Goal: Task Accomplishment & Management: Manage account settings

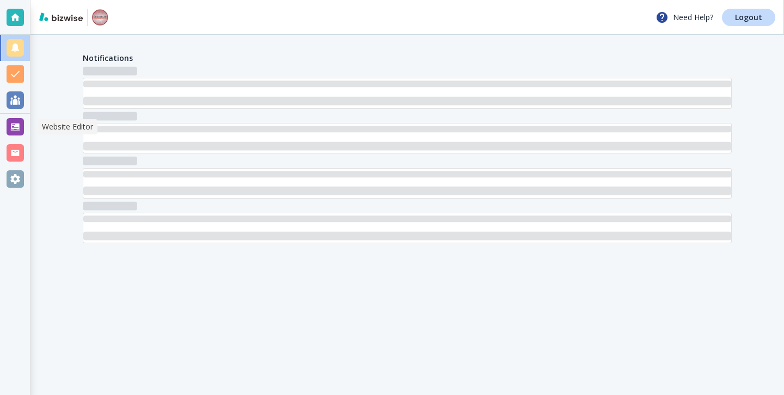
click at [13, 125] on div at bounding box center [15, 126] width 17 height 17
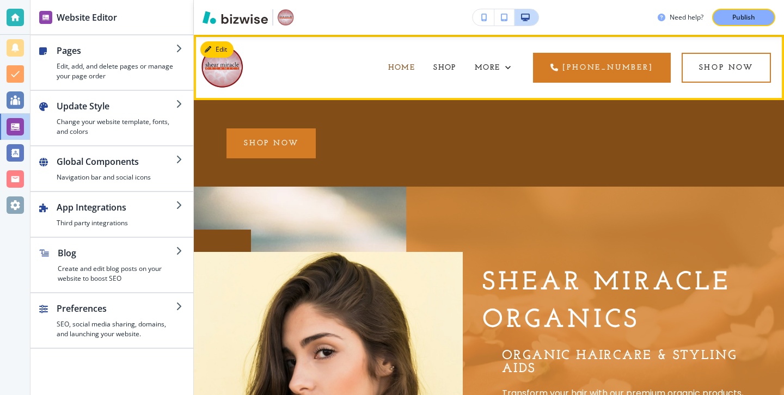
click at [424, 66] on div "SHOP" at bounding box center [444, 68] width 41 height 44
click at [434, 66] on span "SHOP" at bounding box center [445, 68] width 23 height 8
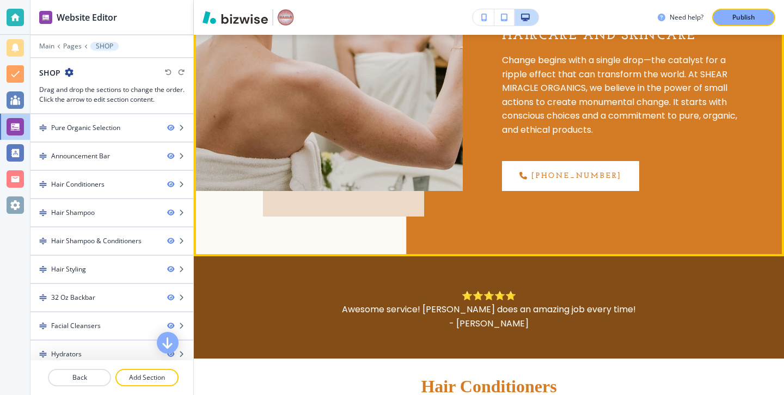
scroll to position [289, 0]
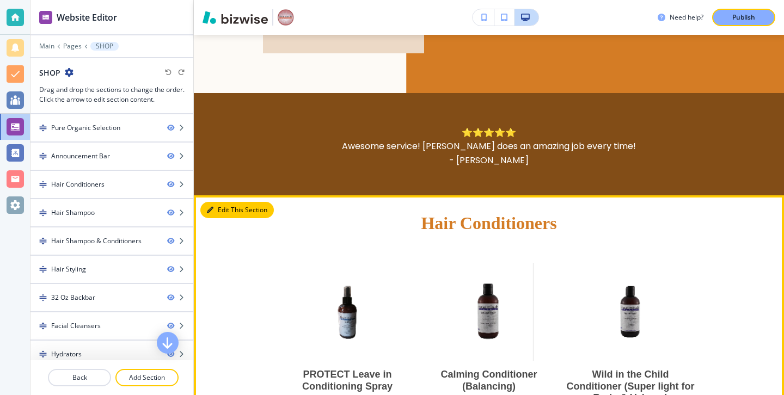
click at [228, 214] on button "Edit This Section" at bounding box center [237, 210] width 74 height 16
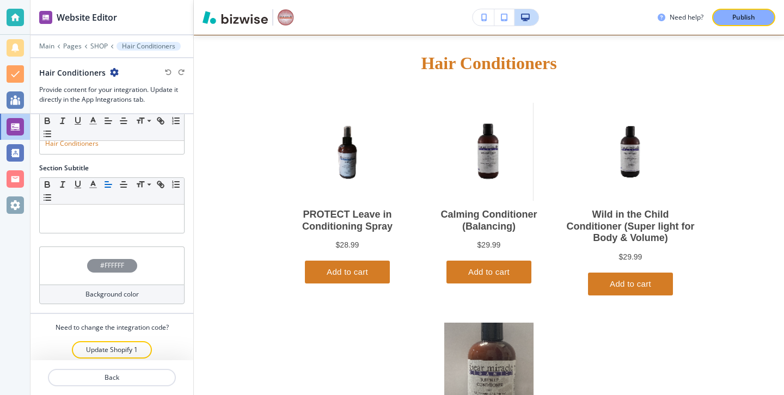
scroll to position [42, 0]
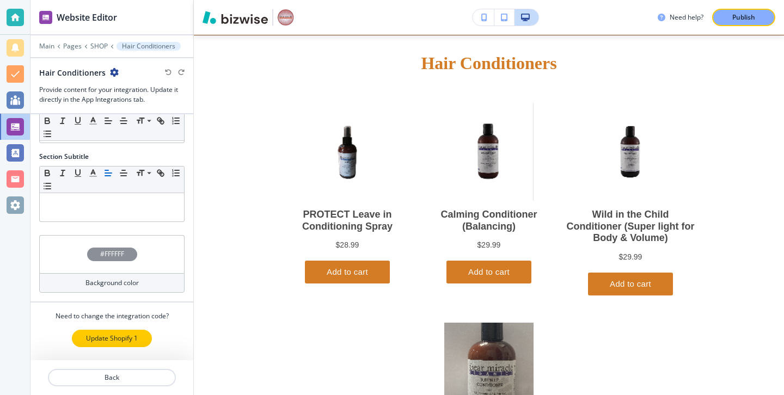
click at [132, 343] on p "Update Shopify 1" at bounding box center [112, 339] width 52 height 10
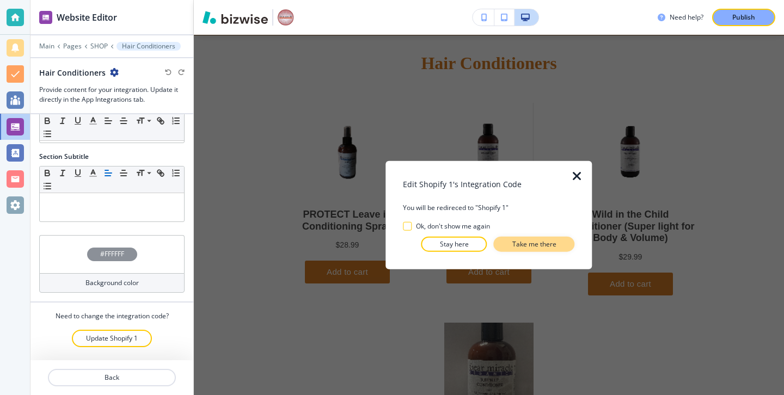
click at [525, 248] on p "Take me there" at bounding box center [535, 244] width 44 height 10
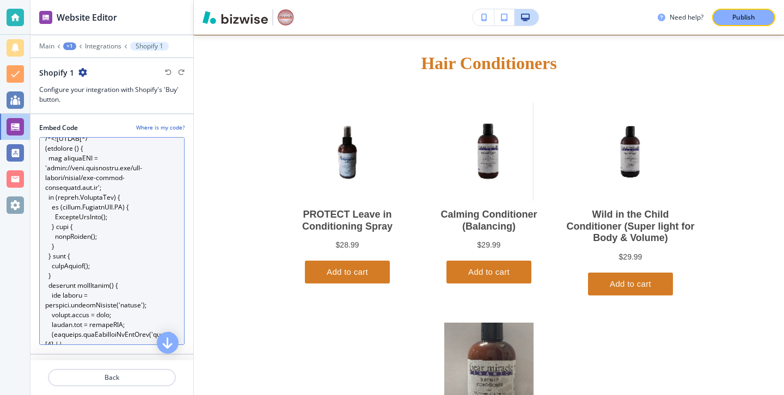
scroll to position [30, 0]
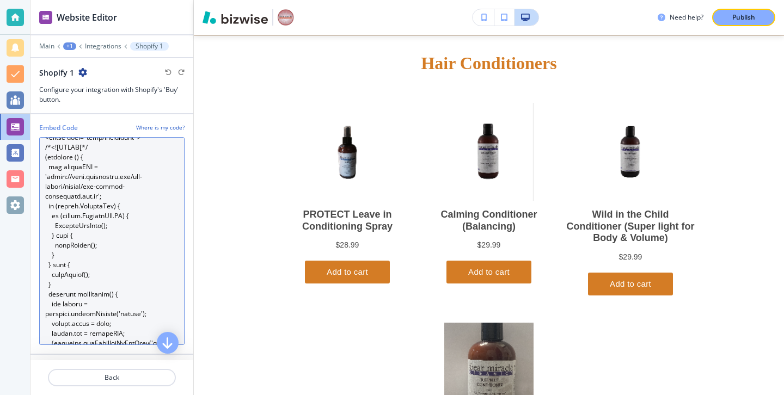
click at [101, 237] on Code "Embed Code" at bounding box center [111, 241] width 145 height 208
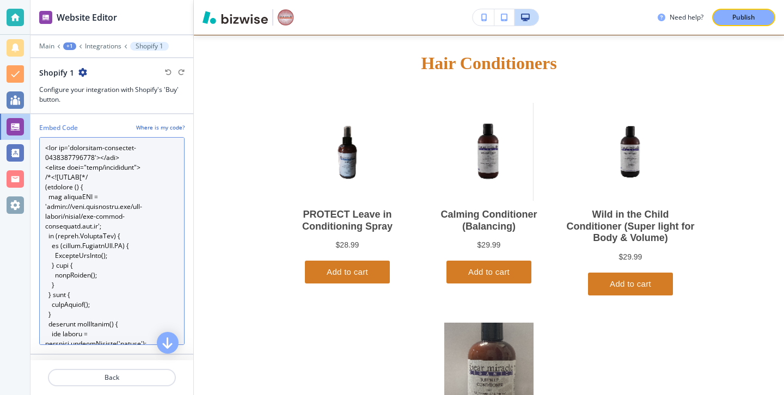
click at [98, 198] on Code "Embed Code" at bounding box center [111, 241] width 145 height 208
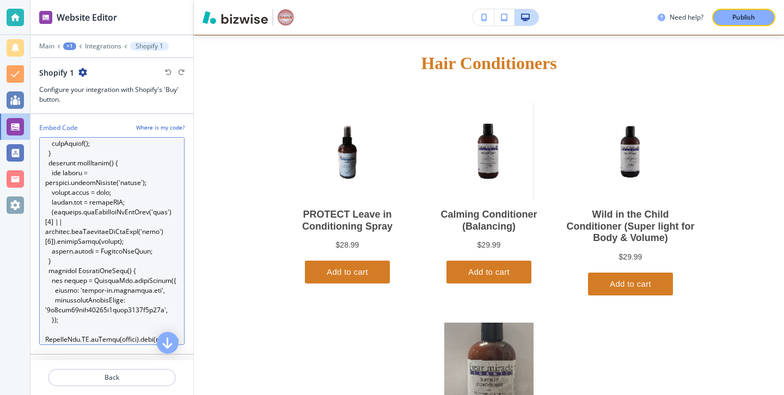
scroll to position [168, 0]
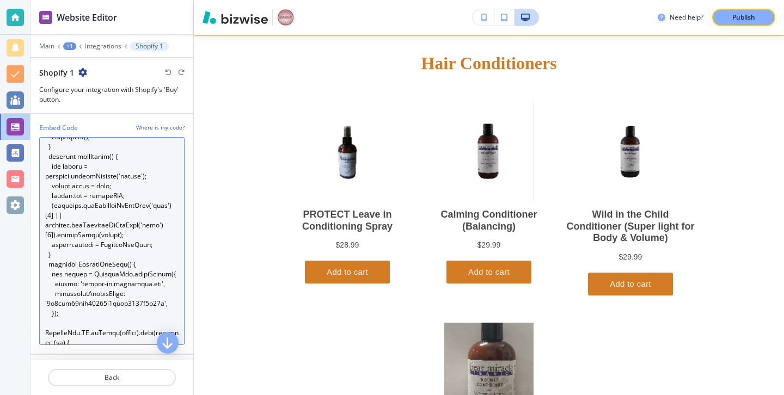
click at [98, 259] on Code "Embed Code" at bounding box center [111, 241] width 145 height 208
click at [155, 240] on Code "Embed Code" at bounding box center [111, 241] width 145 height 208
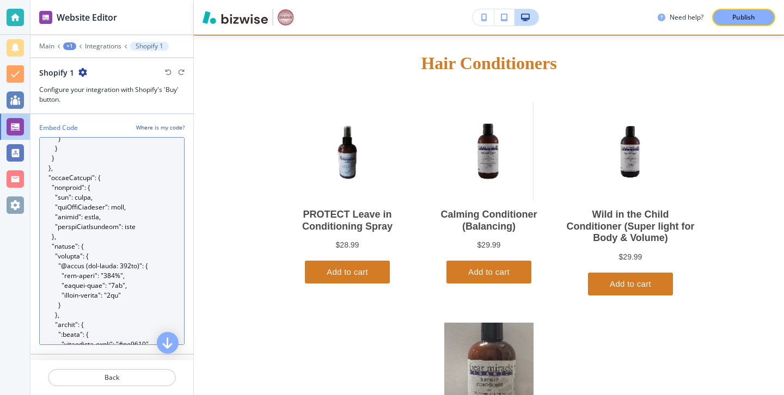
scroll to position [859, 0]
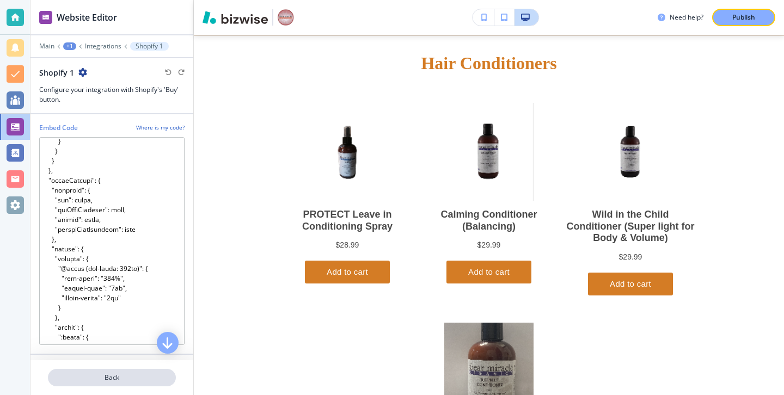
click at [129, 376] on p "Back" at bounding box center [112, 378] width 126 height 10
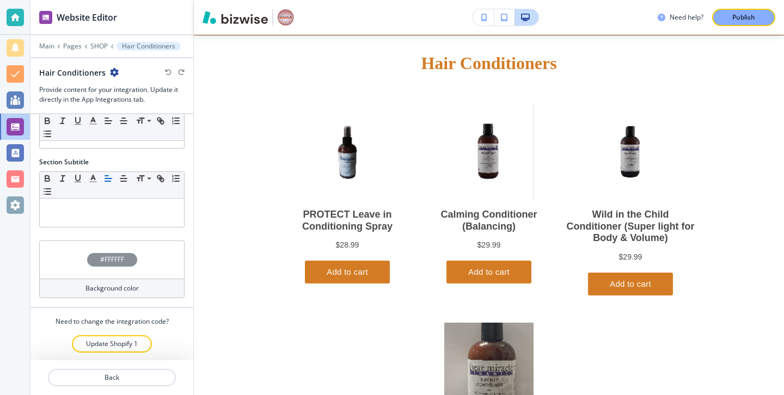
scroll to position [42, 0]
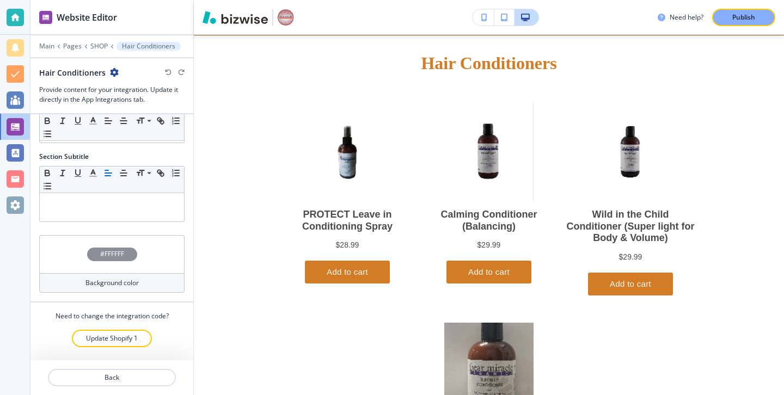
click at [50, 51] on div at bounding box center [112, 54] width 163 height 7
click at [50, 47] on p "Main" at bounding box center [46, 46] width 15 height 8
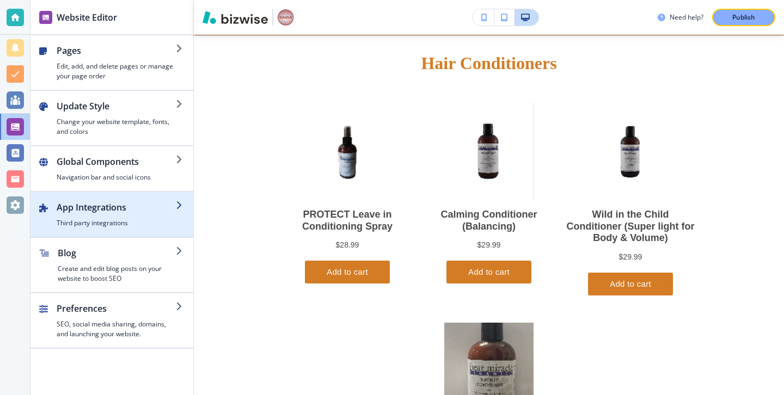
click at [105, 206] on h2 "App Integrations" at bounding box center [116, 207] width 119 height 13
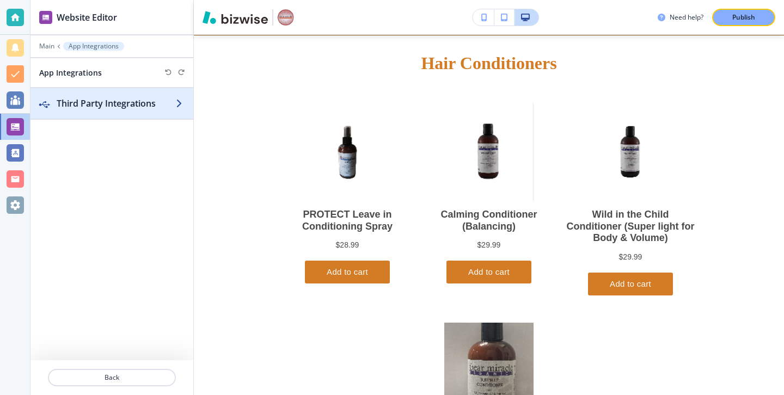
click at [156, 108] on h2 "Third Party Integrations" at bounding box center [116, 103] width 119 height 13
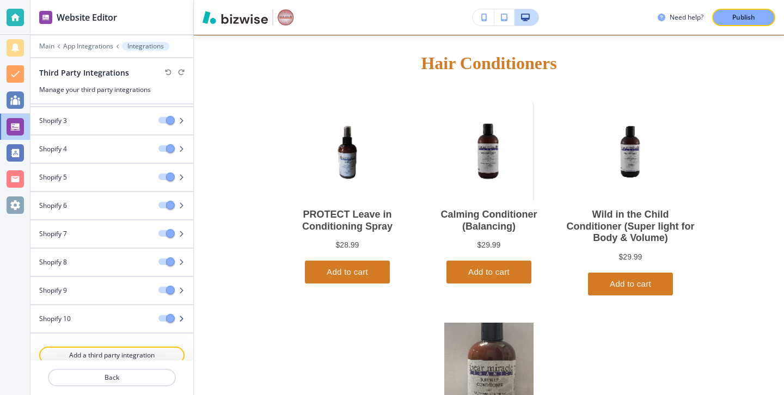
scroll to position [58, 0]
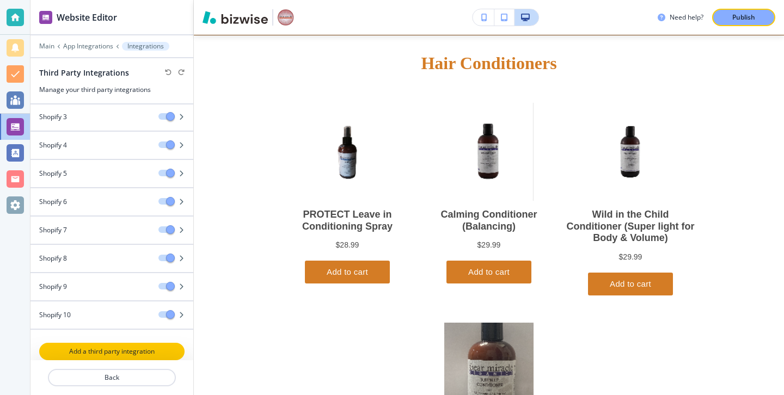
click at [147, 349] on p "Add a third party integration" at bounding box center [111, 352] width 143 height 10
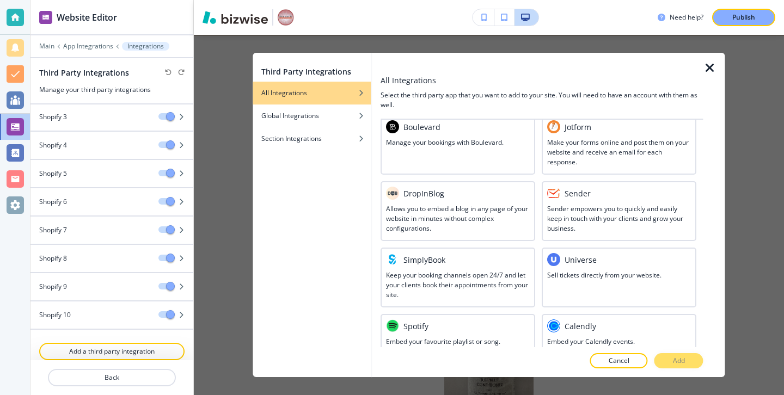
scroll to position [0, 0]
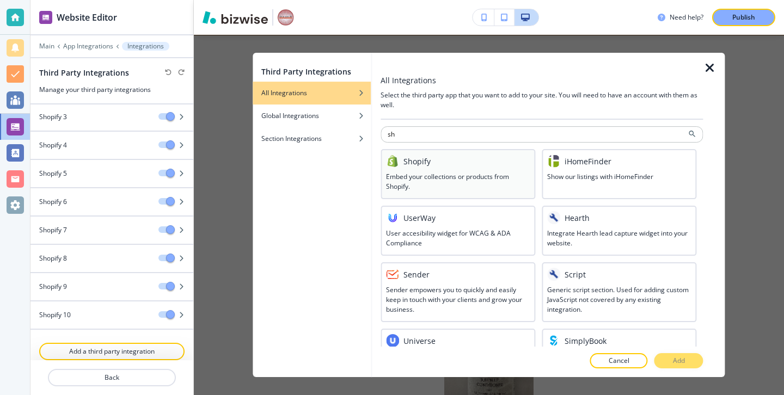
type input "sh"
click at [467, 190] on h3 "Embed your collections or products from Shopify." at bounding box center [458, 182] width 144 height 20
click at [670, 358] on button "Add" at bounding box center [679, 360] width 49 height 15
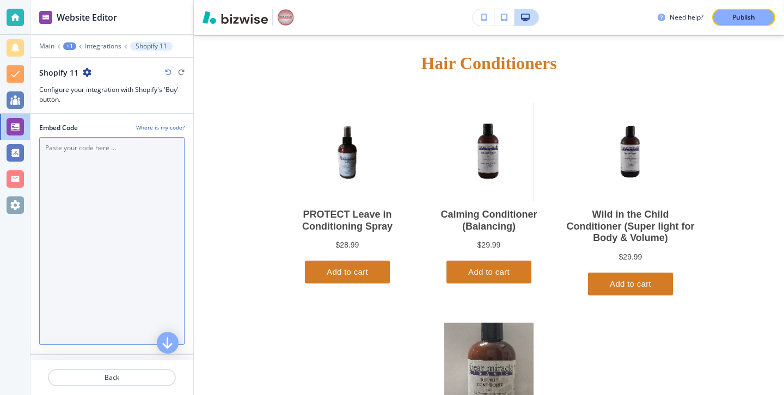
click at [117, 152] on Code "Embed Code" at bounding box center [111, 241] width 145 height 208
paste Code "<div id='collection-component-1759781921033'></div> <script type="text/javascri…"
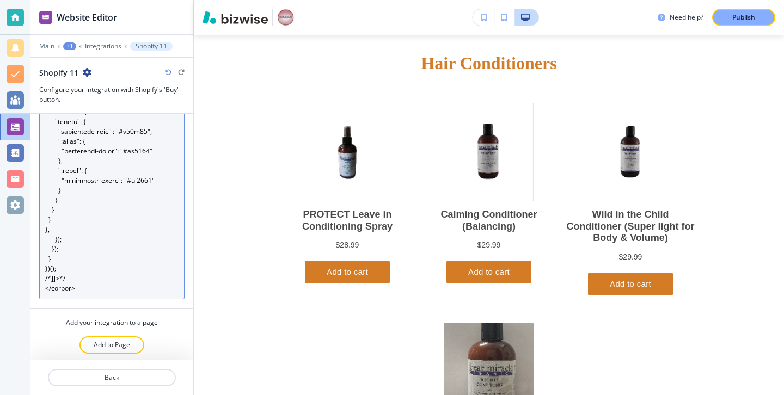
scroll to position [48, 0]
type Code "<div id='collection-component-1759781921033'></div> <script type="text/javascri…"
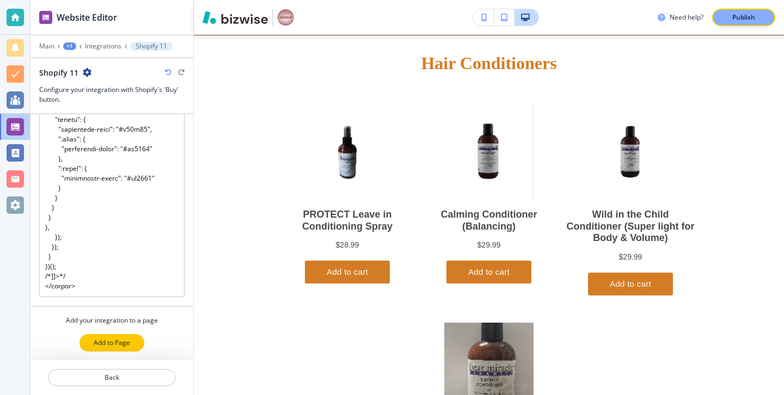
click at [138, 342] on button "Add to Page" at bounding box center [112, 342] width 65 height 17
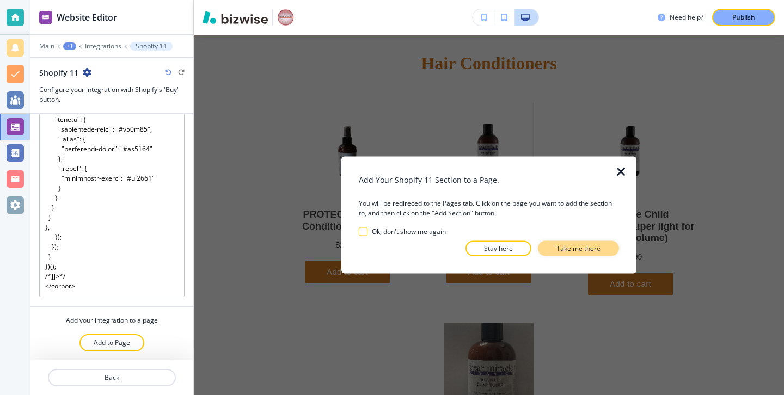
drag, startPoint x: 584, startPoint y: 253, endPoint x: 331, endPoint y: 151, distance: 273.0
click at [584, 253] on p "Take me there" at bounding box center [579, 249] width 44 height 10
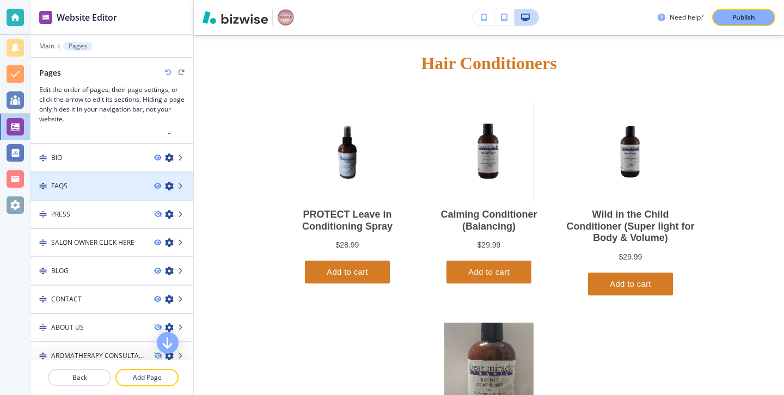
scroll to position [0, 0]
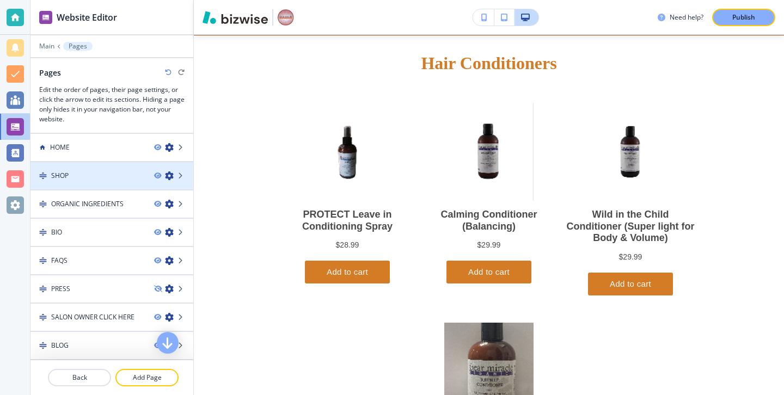
click at [105, 184] on div at bounding box center [112, 185] width 163 height 9
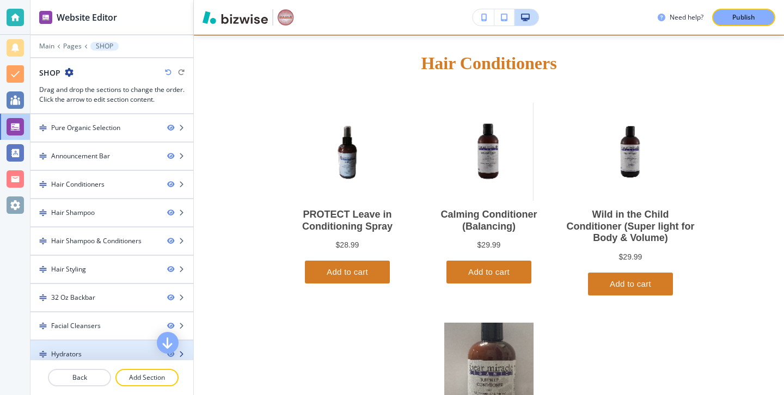
scroll to position [207, 0]
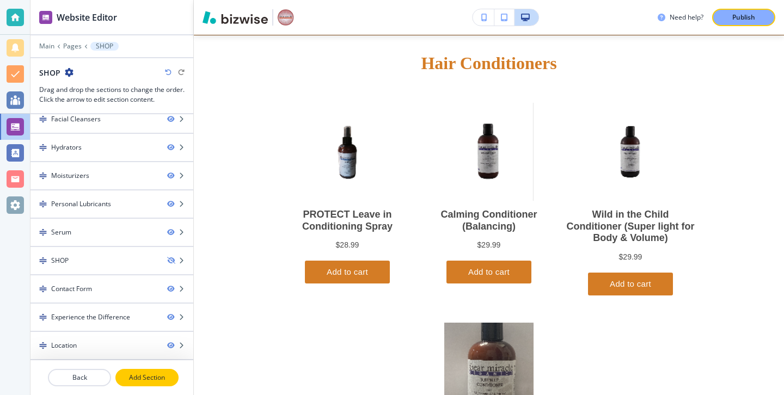
click at [138, 376] on p "Add Section" at bounding box center [147, 378] width 61 height 10
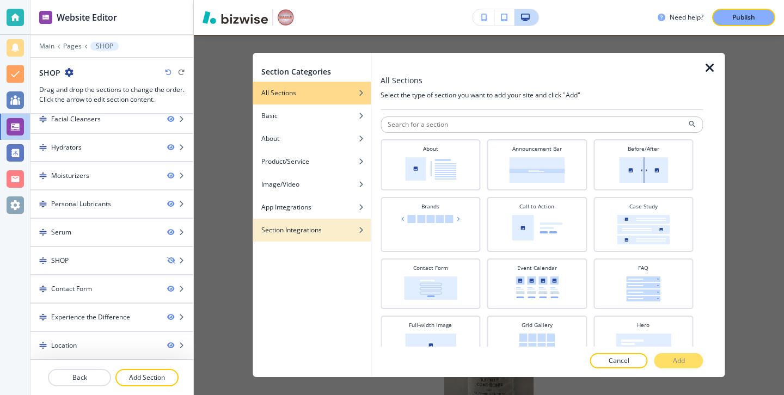
click at [337, 229] on div "Section Integrations" at bounding box center [312, 230] width 118 height 10
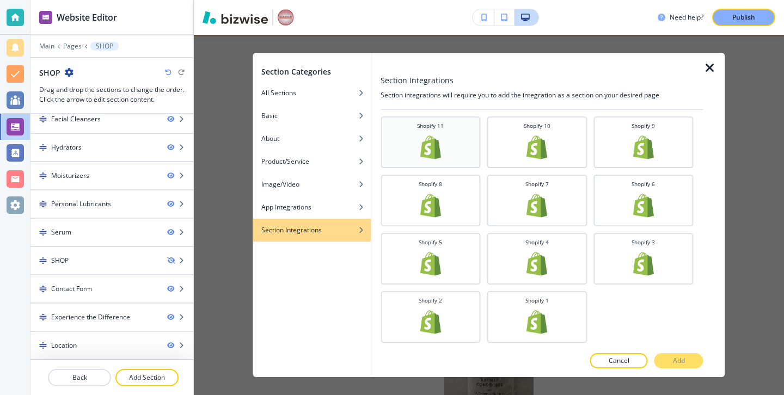
click at [465, 154] on div "Shopify 11" at bounding box center [430, 141] width 89 height 39
click at [670, 365] on button "Add" at bounding box center [679, 360] width 49 height 15
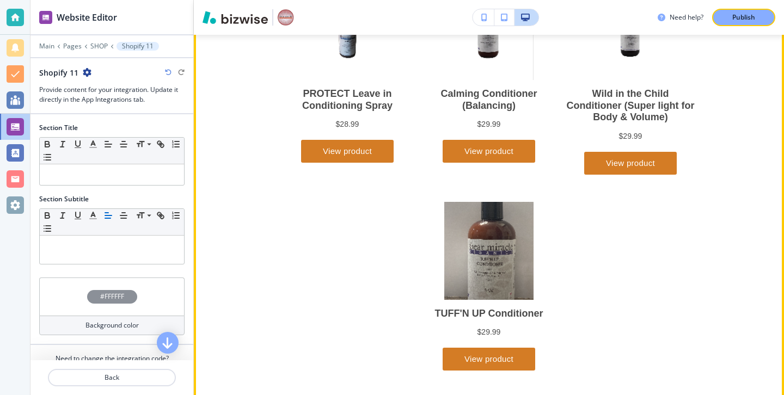
scroll to position [5966, 0]
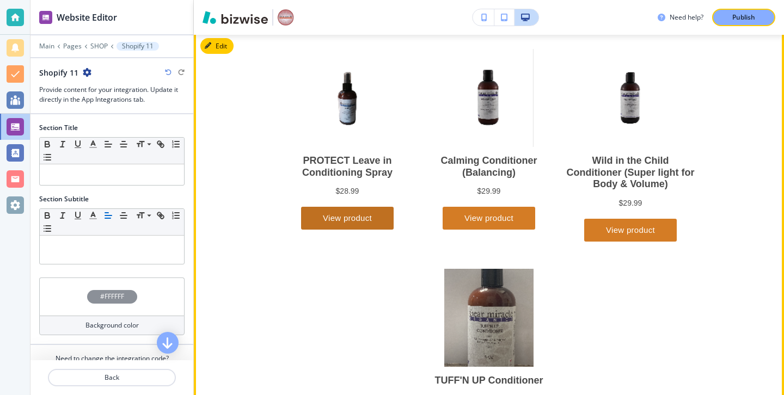
click at [380, 210] on button "View product" at bounding box center [347, 217] width 93 height 23
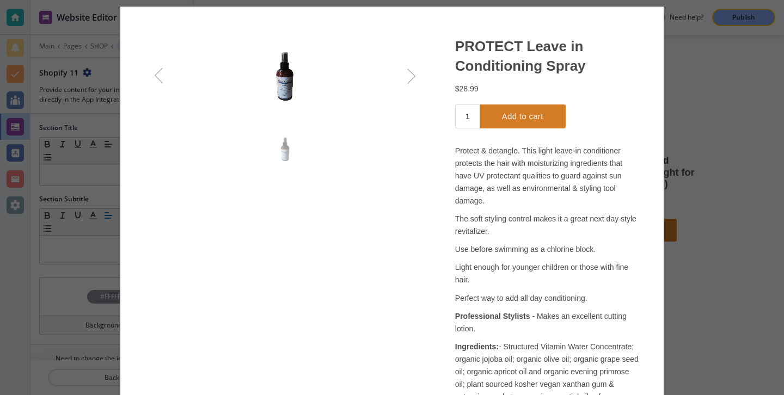
scroll to position [0, 0]
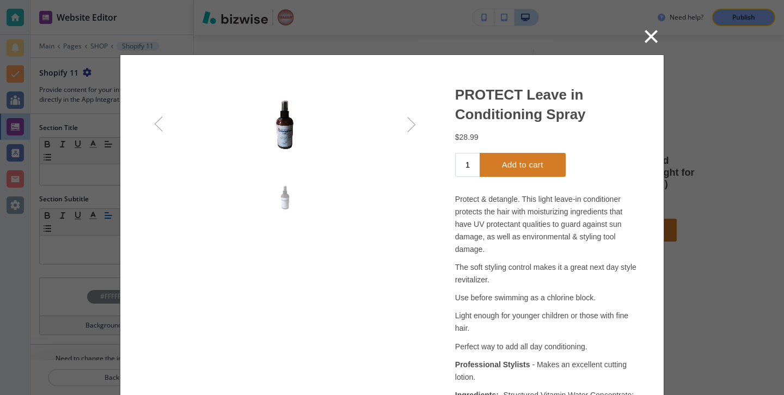
click at [653, 39] on span "×" at bounding box center [651, 36] width 17 height 33
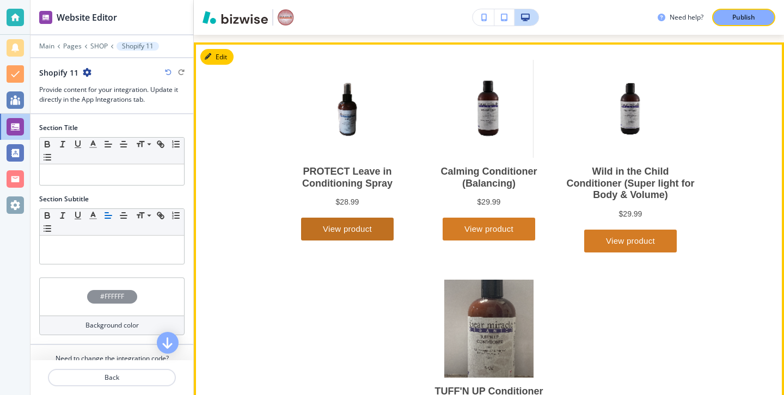
scroll to position [5949, 0]
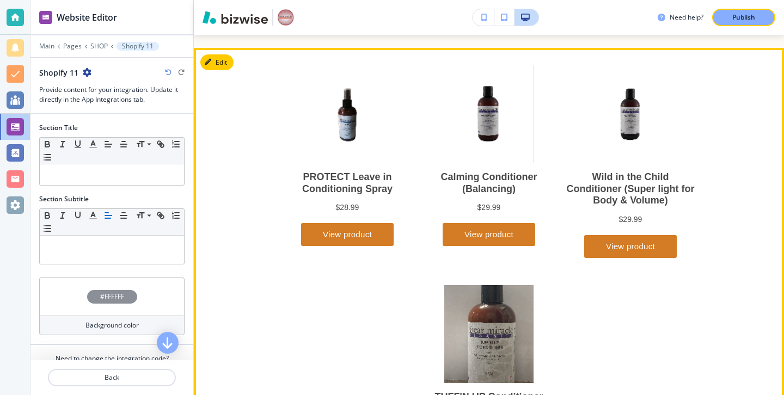
click at [472, 247] on div "PROTECT Leave in Conditioning Spray Regular price $28.99 View product Calming C…" at bounding box center [483, 273] width 481 height 416
click at [477, 240] on button "View product" at bounding box center [489, 234] width 93 height 23
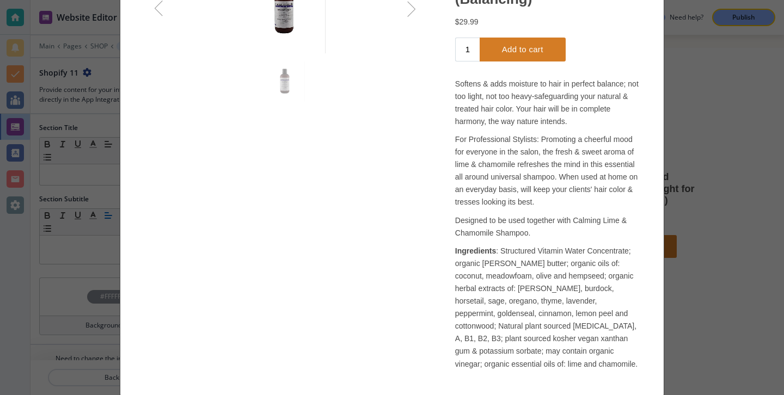
scroll to position [0, 0]
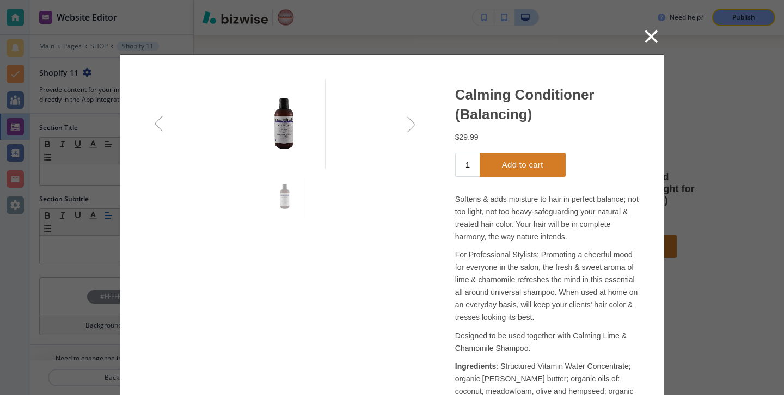
click at [658, 47] on span "×" at bounding box center [651, 36] width 17 height 33
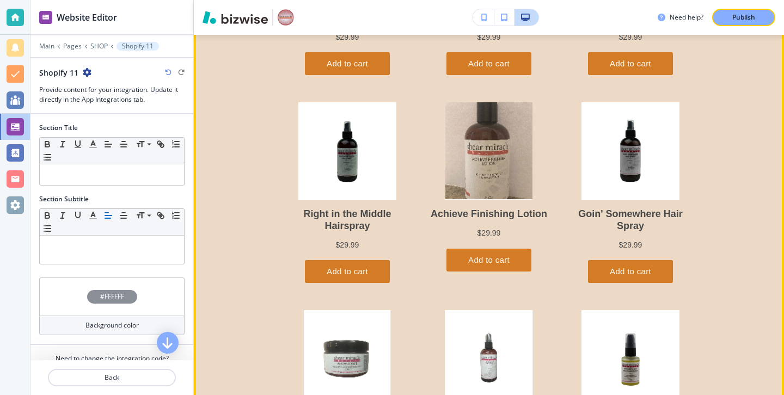
scroll to position [2231, 0]
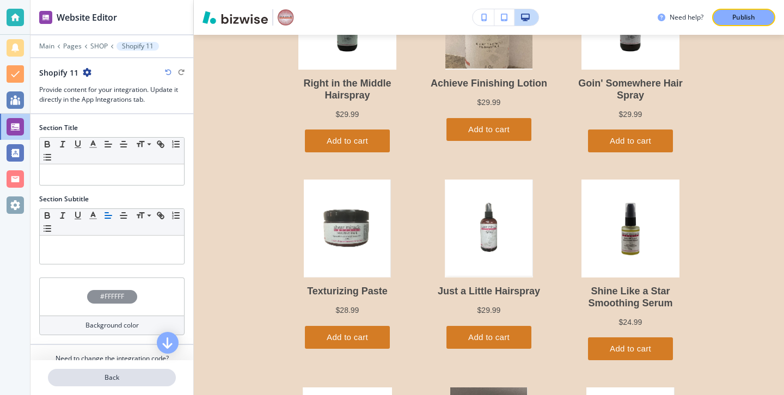
click at [153, 385] on button "Back" at bounding box center [112, 377] width 128 height 17
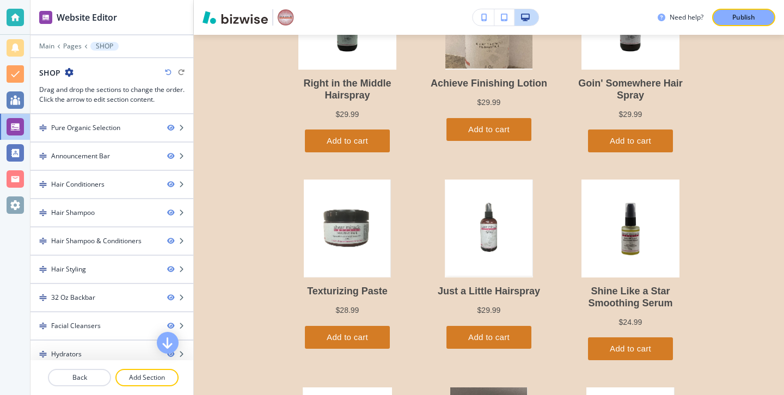
scroll to position [235, 0]
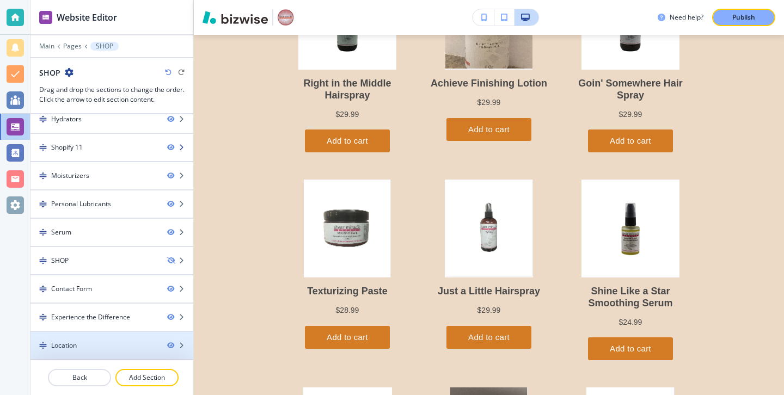
drag, startPoint x: 110, startPoint y: 343, endPoint x: 105, endPoint y: 142, distance: 201.0
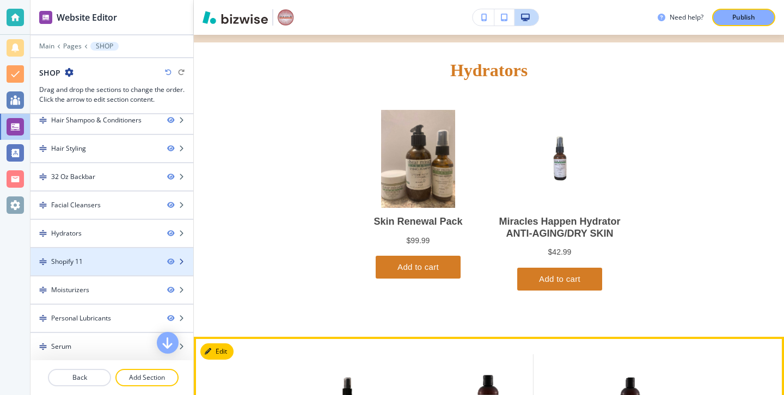
scroll to position [3696, 0]
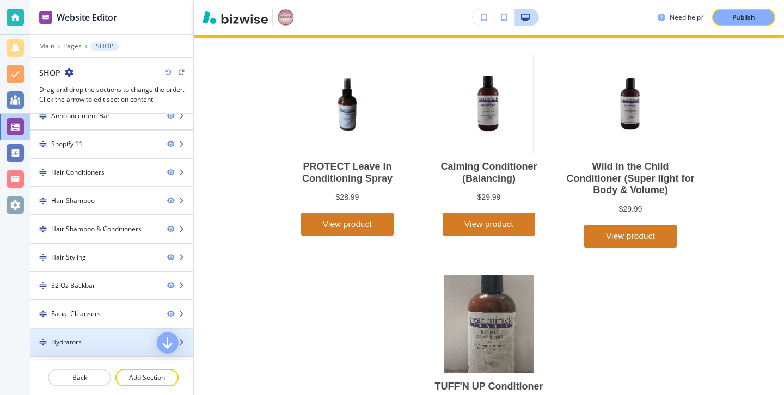
drag, startPoint x: 90, startPoint y: 339, endPoint x: 100, endPoint y: 139, distance: 200.7
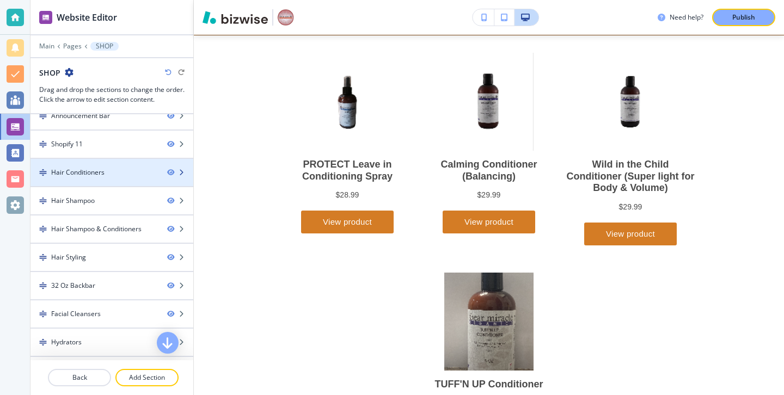
scroll to position [0, 0]
click at [167, 173] on icon "button" at bounding box center [170, 172] width 7 height 7
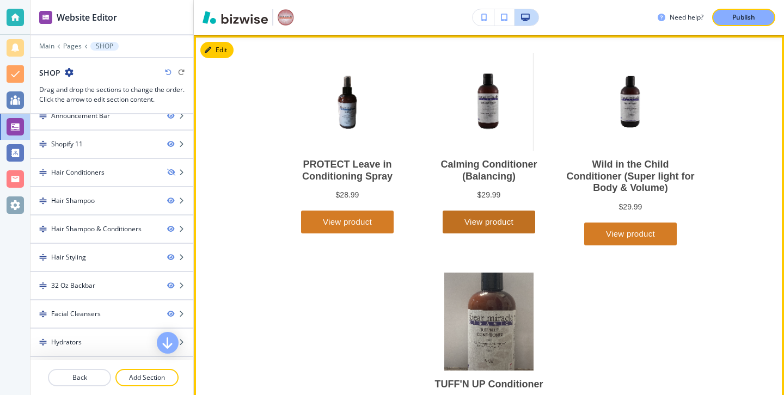
click at [452, 232] on button "View product" at bounding box center [489, 222] width 93 height 23
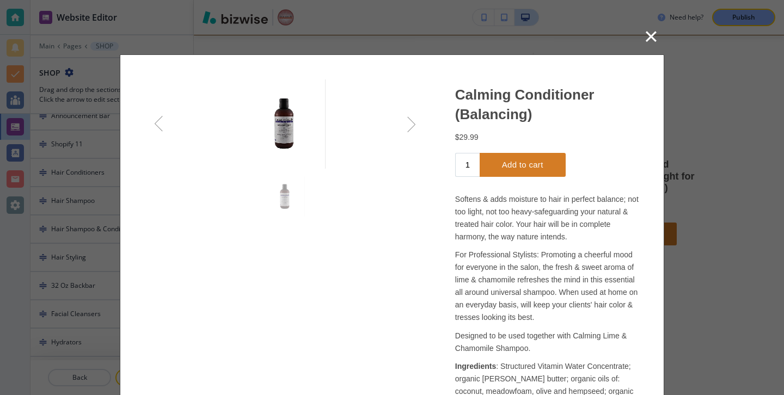
drag, startPoint x: 659, startPoint y: 35, endPoint x: 645, endPoint y: 48, distance: 18.9
click at [659, 35] on span "×" at bounding box center [651, 36] width 14 height 28
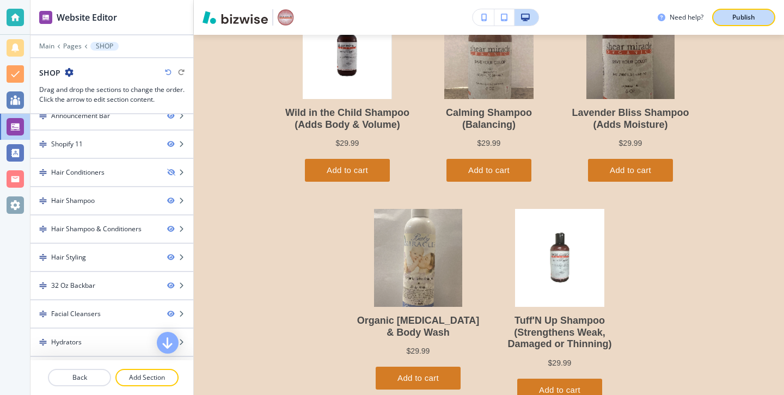
click at [736, 13] on p "Publish" at bounding box center [744, 18] width 23 height 10
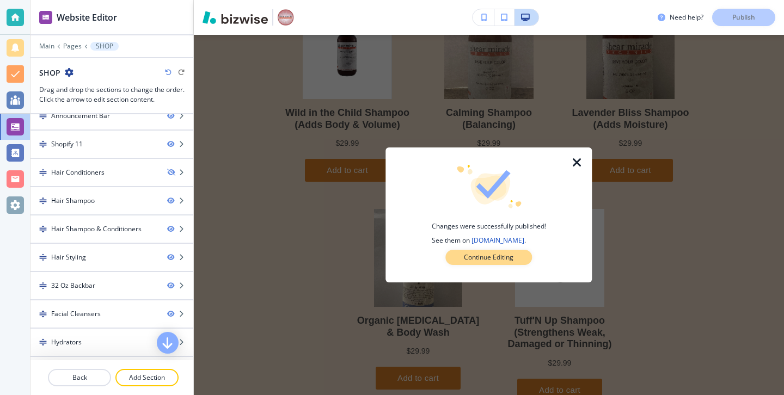
drag, startPoint x: 531, startPoint y: 255, endPoint x: 277, endPoint y: 255, distance: 254.4
click at [531, 255] on button "Continue Editing" at bounding box center [489, 257] width 87 height 15
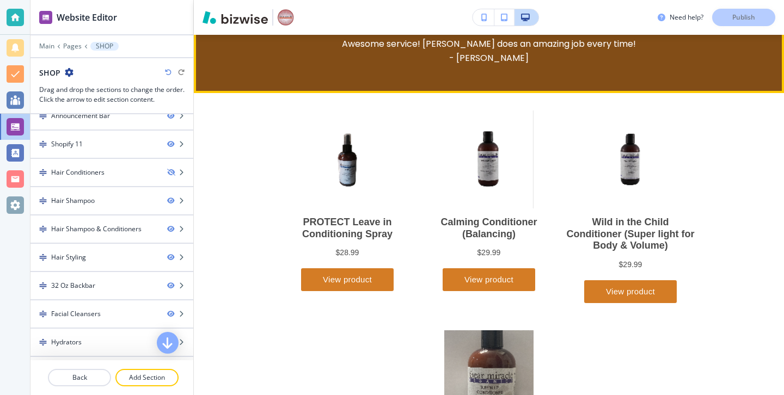
scroll to position [543, 0]
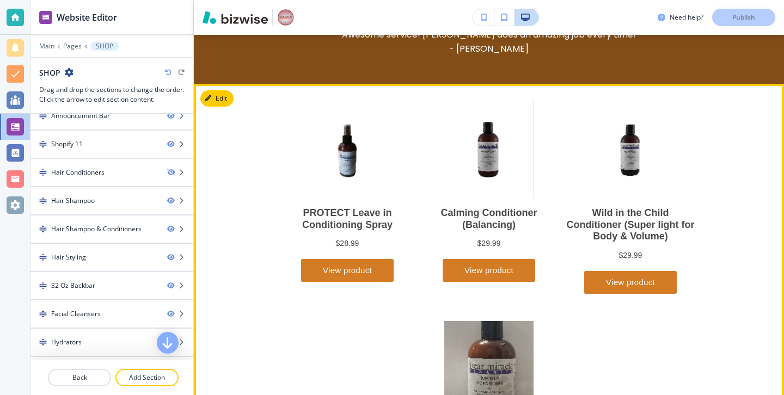
click at [394, 258] on div "PROTECT Leave in Conditioning Spray Regular price $28.99 View product" at bounding box center [347, 191] width 131 height 181
click at [382, 267] on button "View product" at bounding box center [347, 270] width 93 height 23
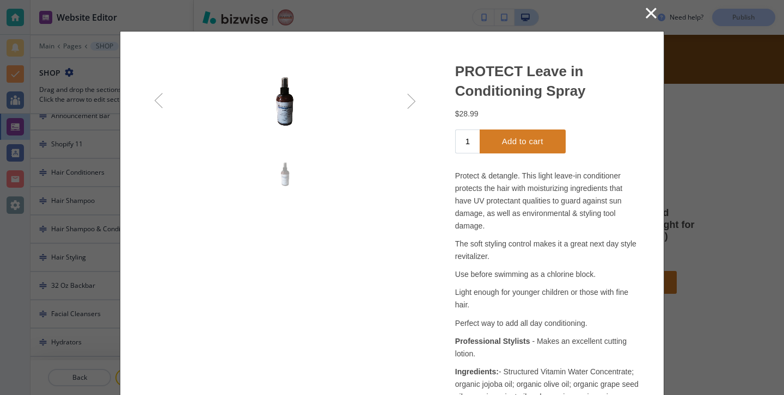
scroll to position [0, 0]
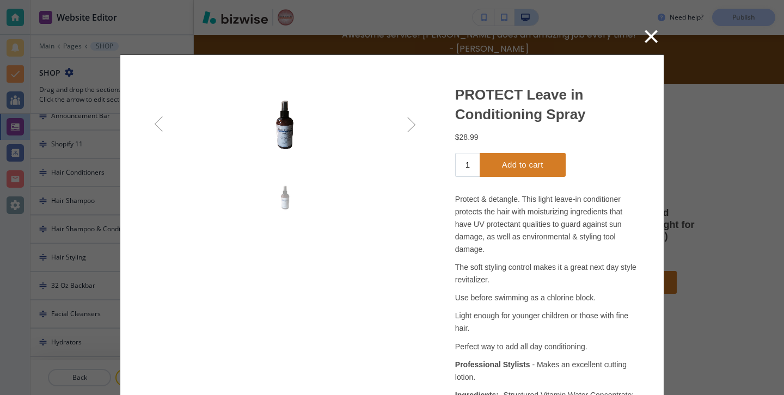
click at [652, 46] on span "×" at bounding box center [651, 36] width 17 height 33
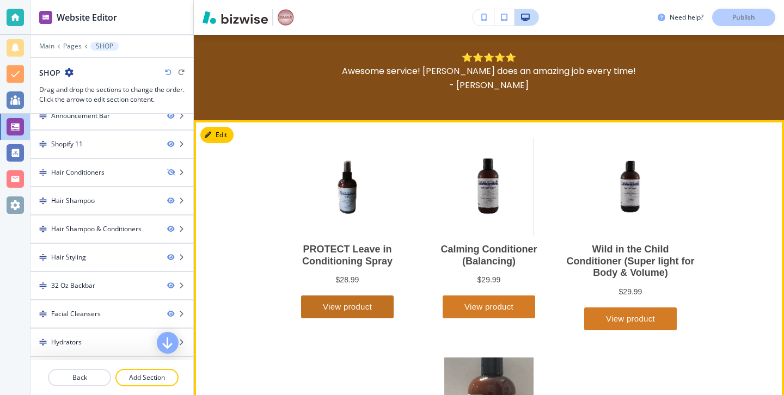
scroll to position [510, 0]
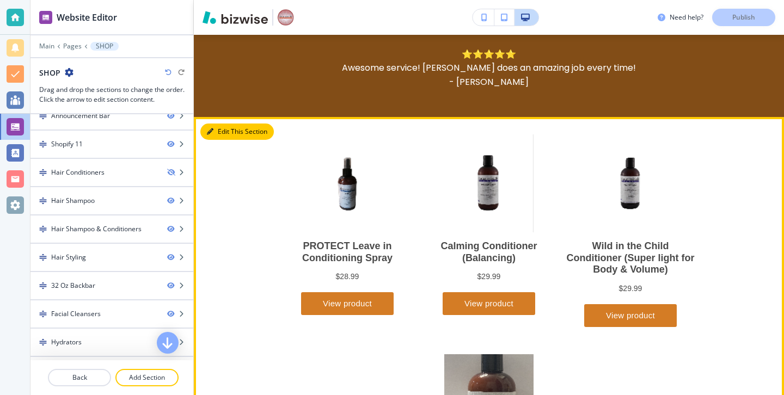
click at [222, 126] on button "Edit This Section" at bounding box center [237, 132] width 74 height 16
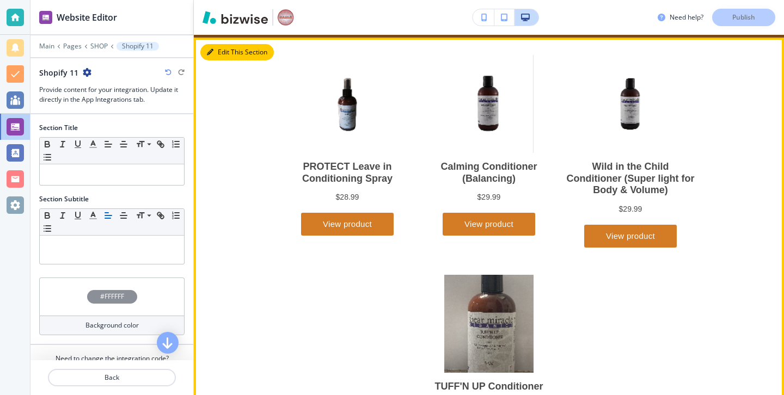
scroll to position [592, 0]
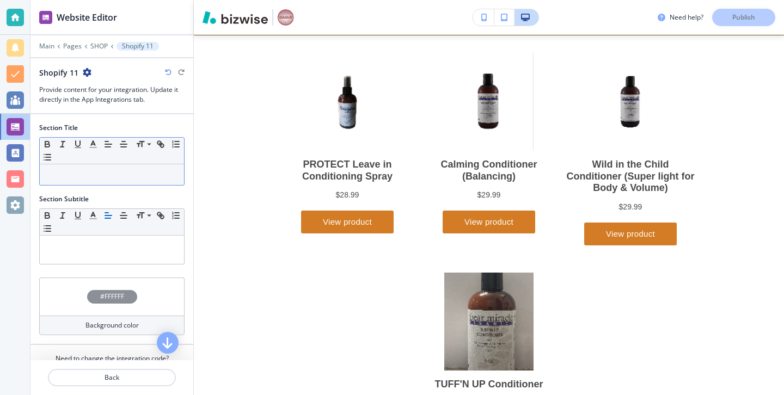
click at [149, 169] on div at bounding box center [112, 174] width 144 height 21
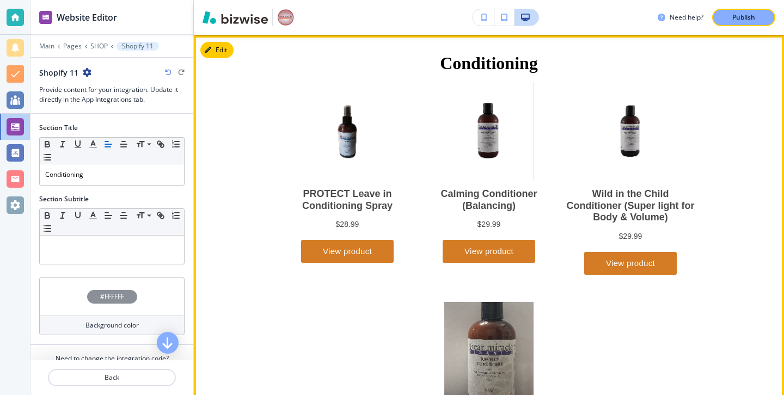
click at [319, 265] on div "PROTECT Leave in Conditioning Spray Regular price $28.99 View product Calming C…" at bounding box center [483, 290] width 481 height 416
click at [322, 261] on button "View product" at bounding box center [347, 251] width 93 height 23
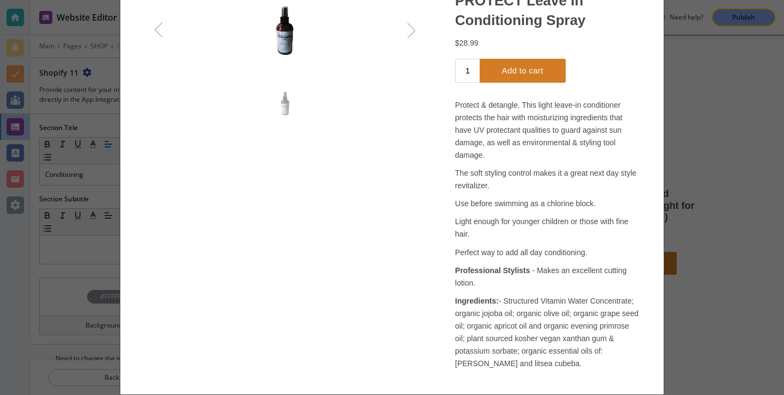
scroll to position [0, 0]
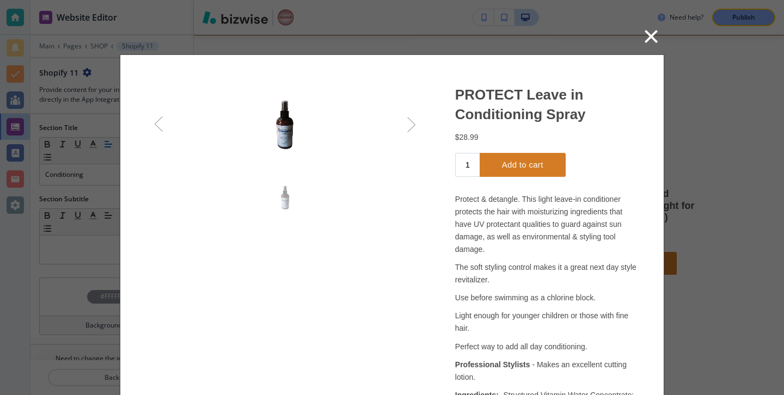
click at [655, 47] on span "×" at bounding box center [651, 36] width 17 height 33
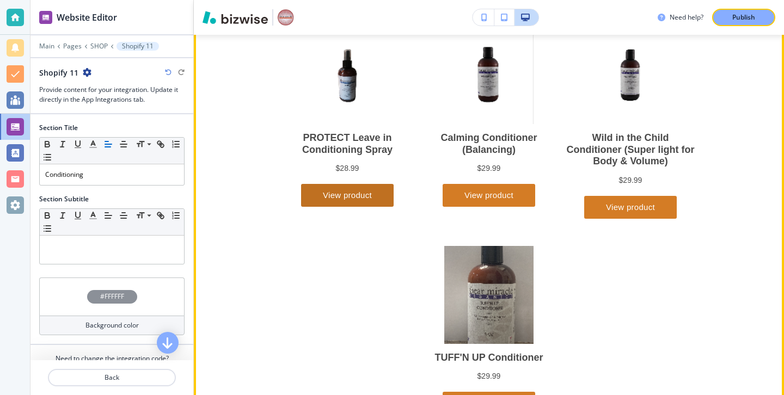
scroll to position [652, 0]
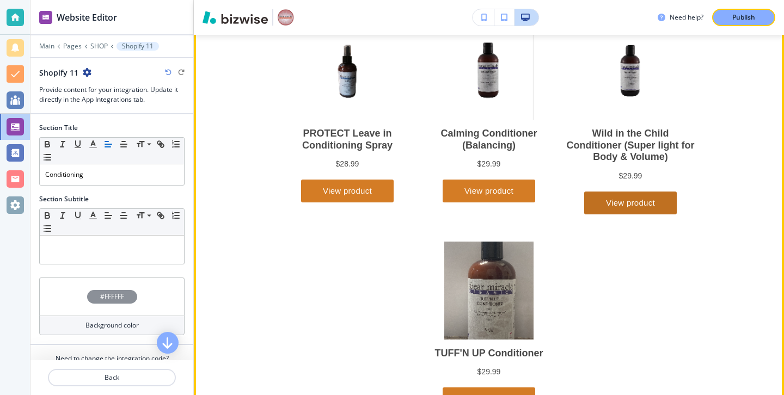
click at [591, 193] on button "View product" at bounding box center [630, 203] width 93 height 23
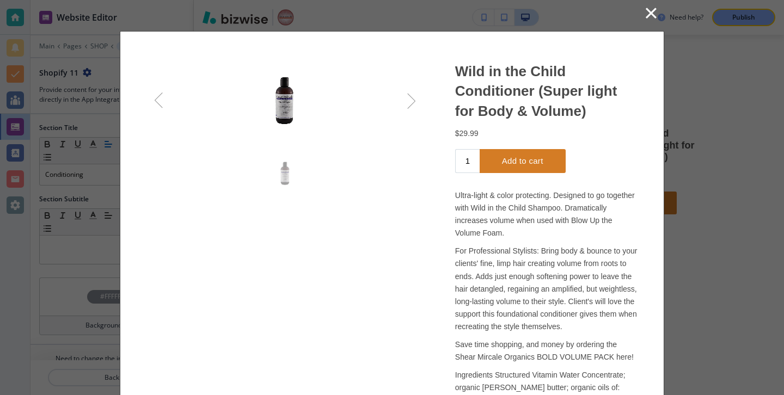
scroll to position [0, 0]
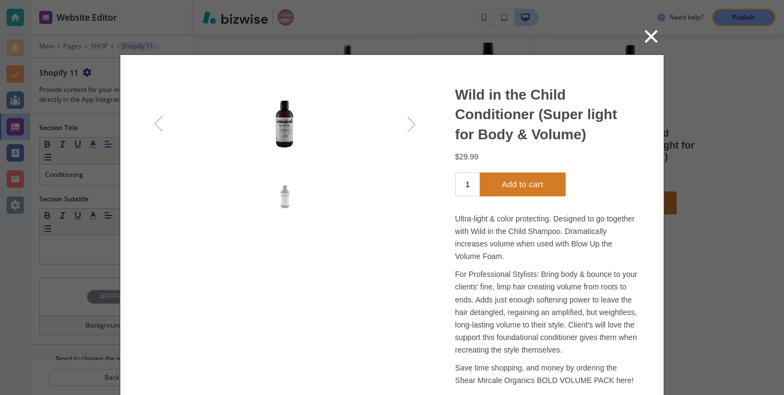
click at [643, 44] on span "×" at bounding box center [651, 36] width 17 height 33
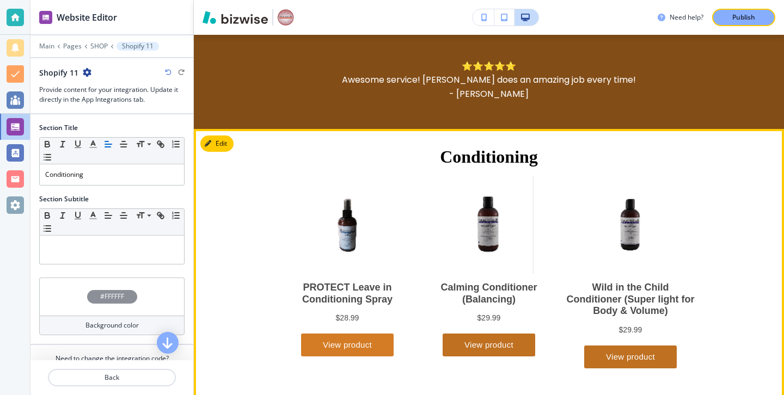
scroll to position [521, 0]
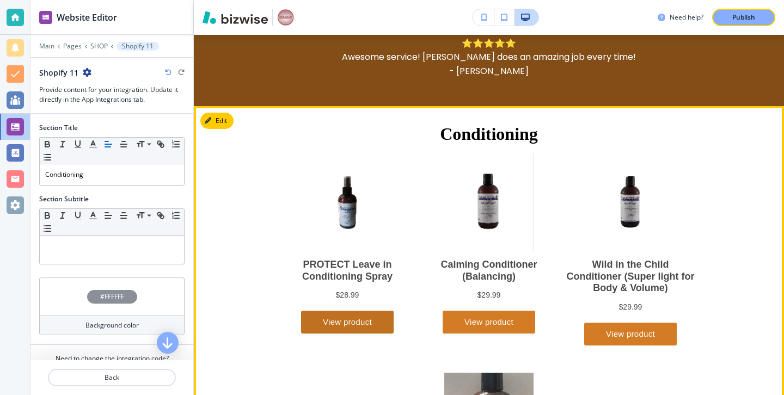
click at [375, 316] on button "View product" at bounding box center [347, 322] width 93 height 23
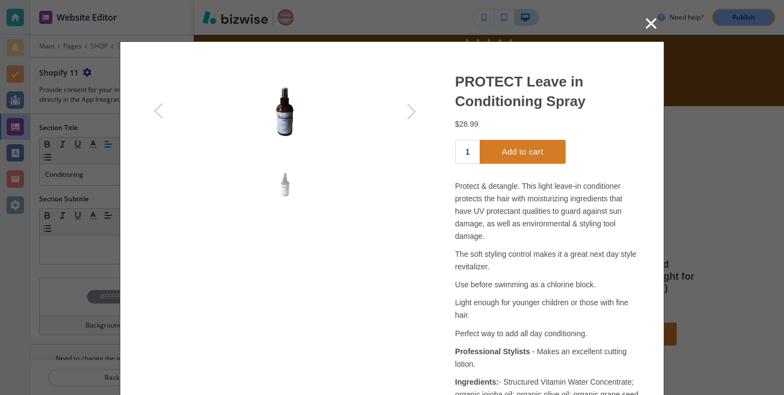
scroll to position [0, 0]
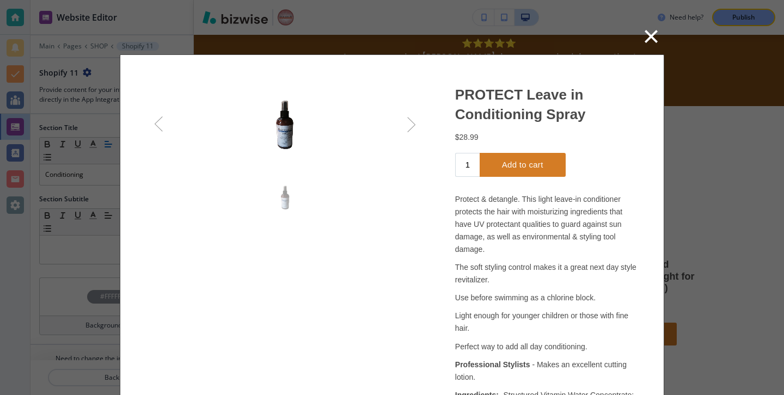
click at [650, 37] on span "×" at bounding box center [651, 36] width 17 height 33
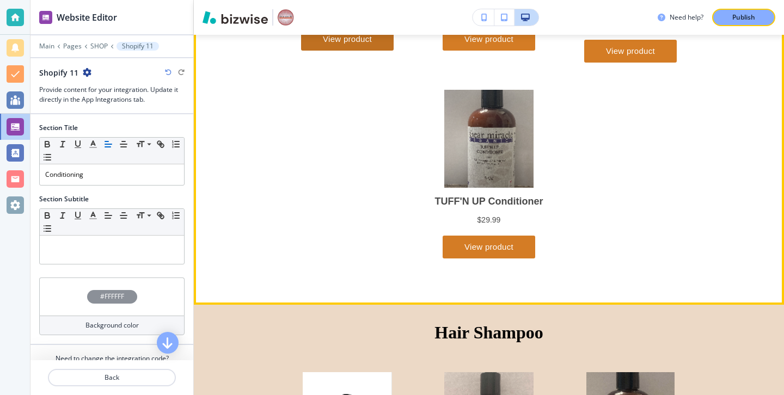
scroll to position [818, 0]
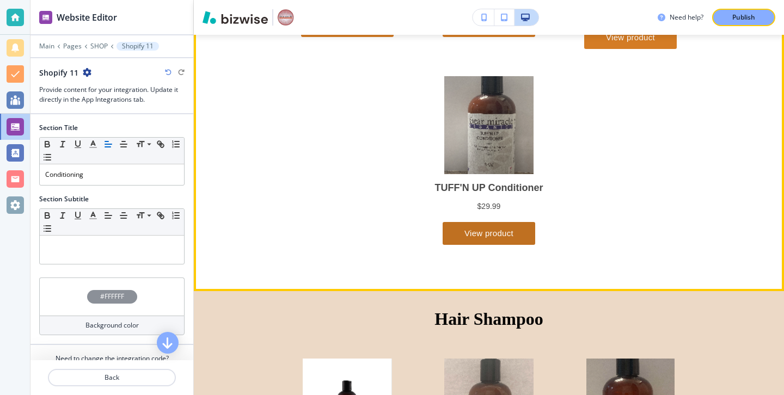
click at [501, 231] on button "View product" at bounding box center [489, 234] width 93 height 23
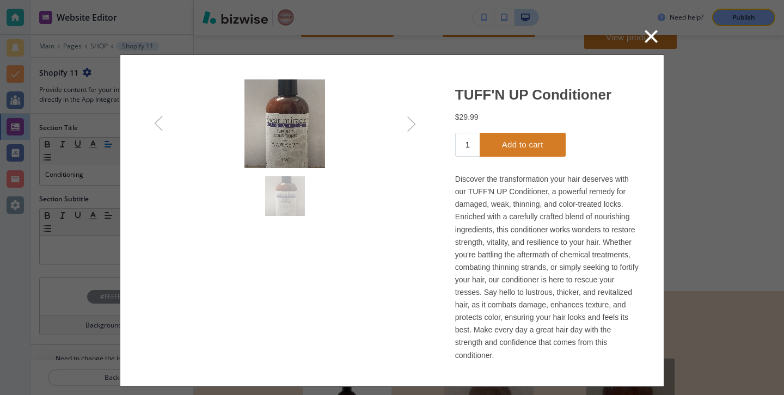
click at [641, 46] on button "× Close" at bounding box center [651, 37] width 31 height 34
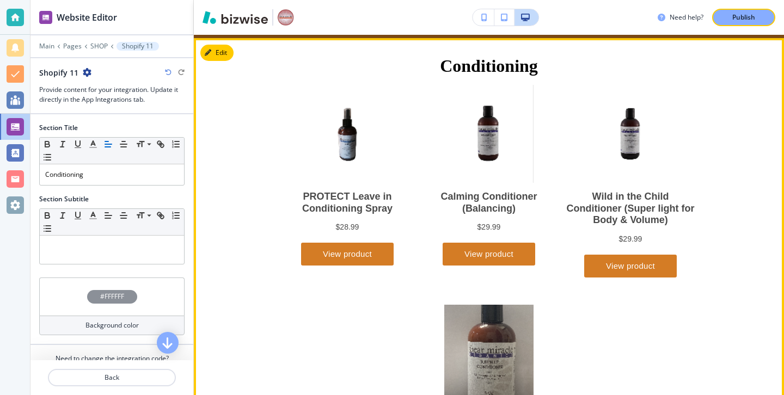
scroll to position [564, 0]
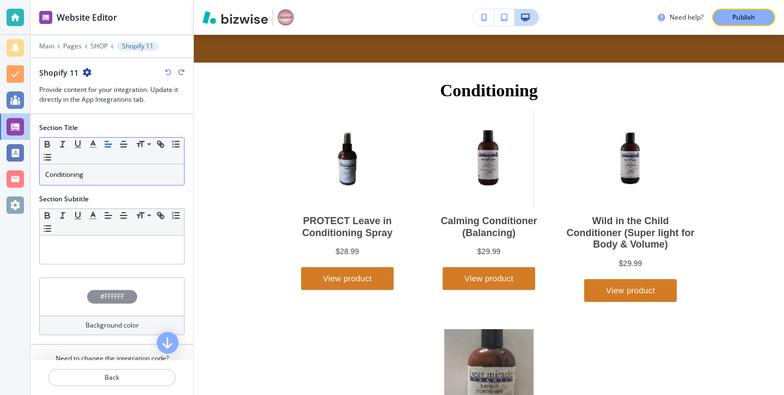
click at [99, 174] on p "Conditioning" at bounding box center [111, 175] width 133 height 10
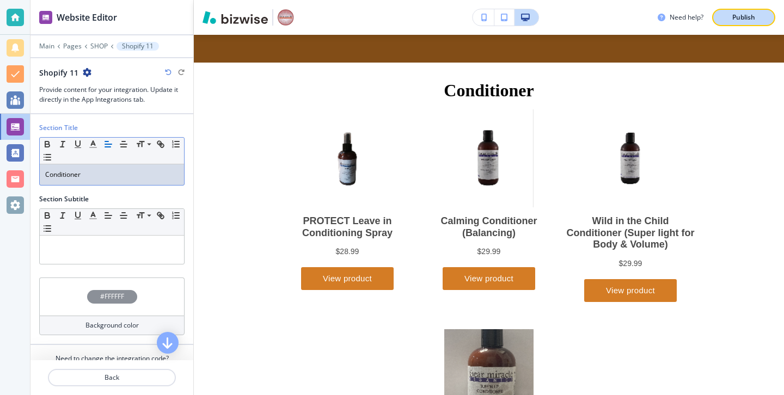
click at [748, 11] on button "Publish" at bounding box center [743, 17] width 63 height 17
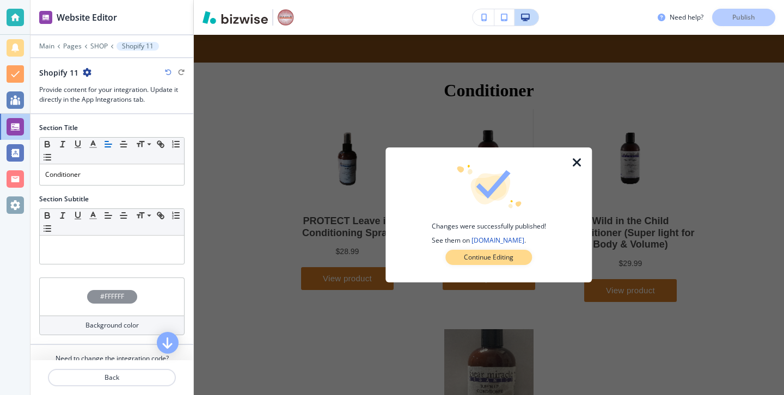
click at [475, 259] on p "Continue Editing" at bounding box center [489, 258] width 50 height 10
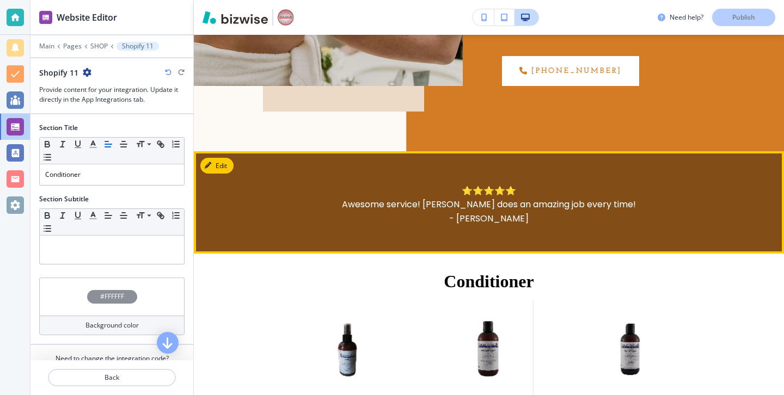
scroll to position [343, 0]
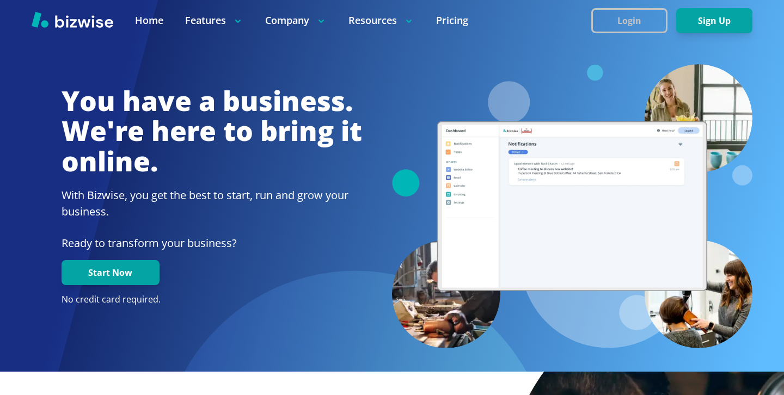
click at [627, 10] on button "Login" at bounding box center [630, 20] width 76 height 25
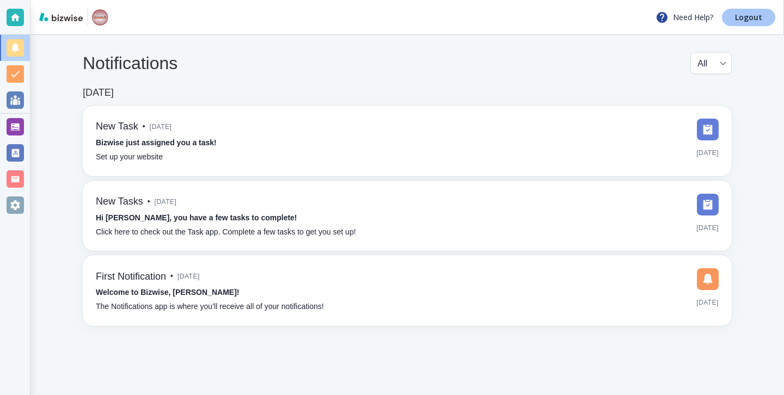
click at [752, 14] on p "Logout" at bounding box center [748, 18] width 27 height 8
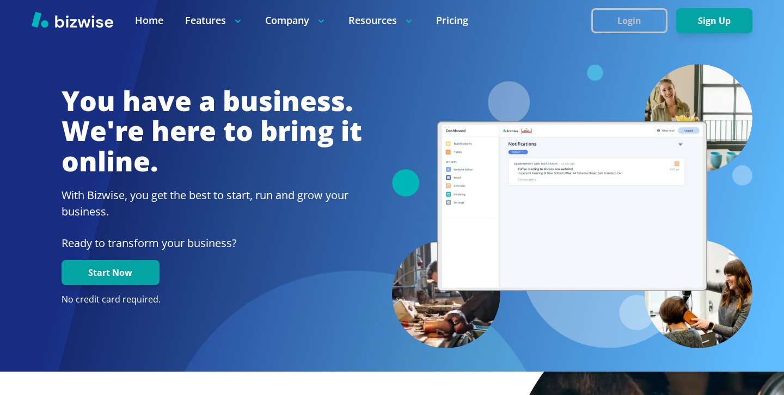
click at [612, 14] on button "Login" at bounding box center [630, 20] width 76 height 25
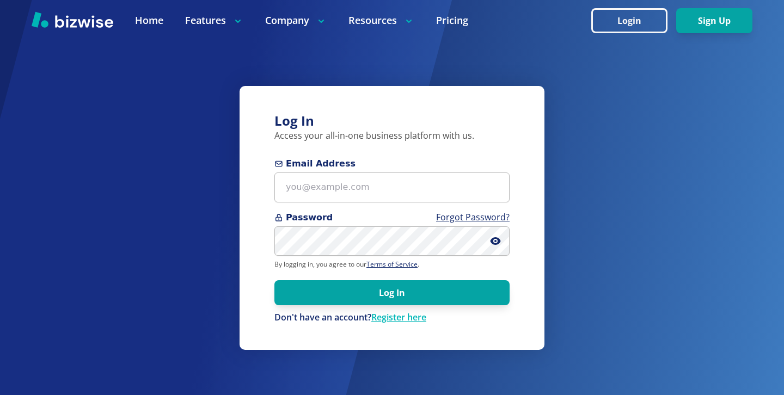
click at [338, 206] on form "Email Address Password Forgot Password? By logging in, you agree to our Terms o…" at bounding box center [392, 240] width 235 height 167
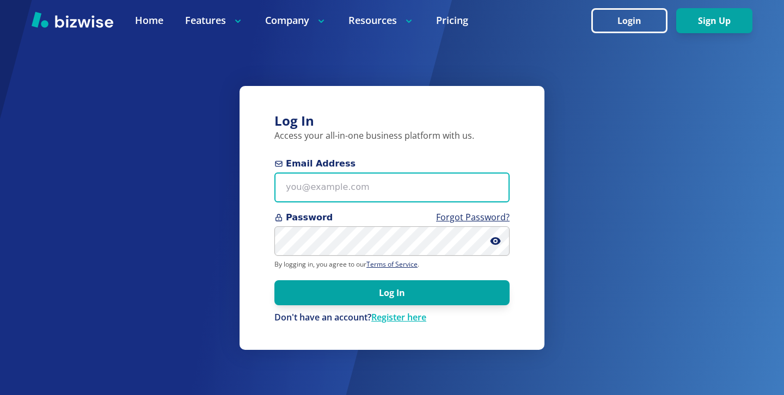
click at [351, 179] on input "Email Address" at bounding box center [392, 188] width 235 height 30
paste input "bill.dunnington@gmail.com"
type input "bill.dunnington@gmail.com"
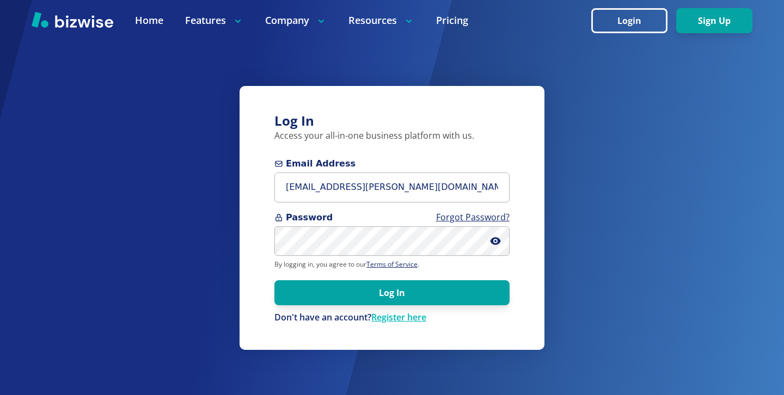
click at [436, 310] on form "Email Address bill.dunnington@gmail.com Password Forgot Password? By logging in…" at bounding box center [392, 240] width 235 height 167
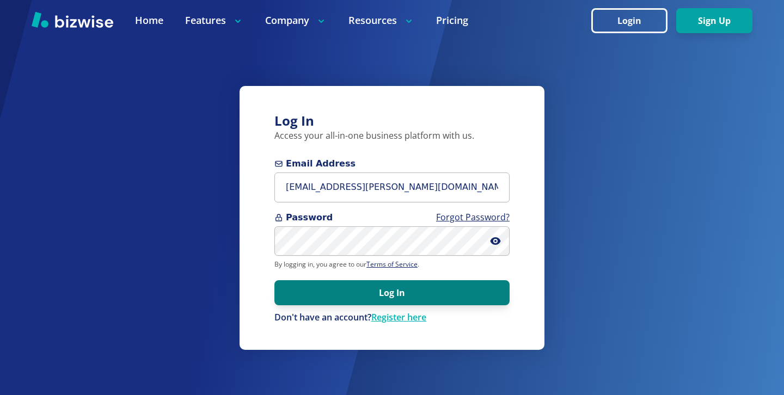
click at [455, 300] on button "Log In" at bounding box center [392, 293] width 235 height 25
